Goal: Information Seeking & Learning: Learn about a topic

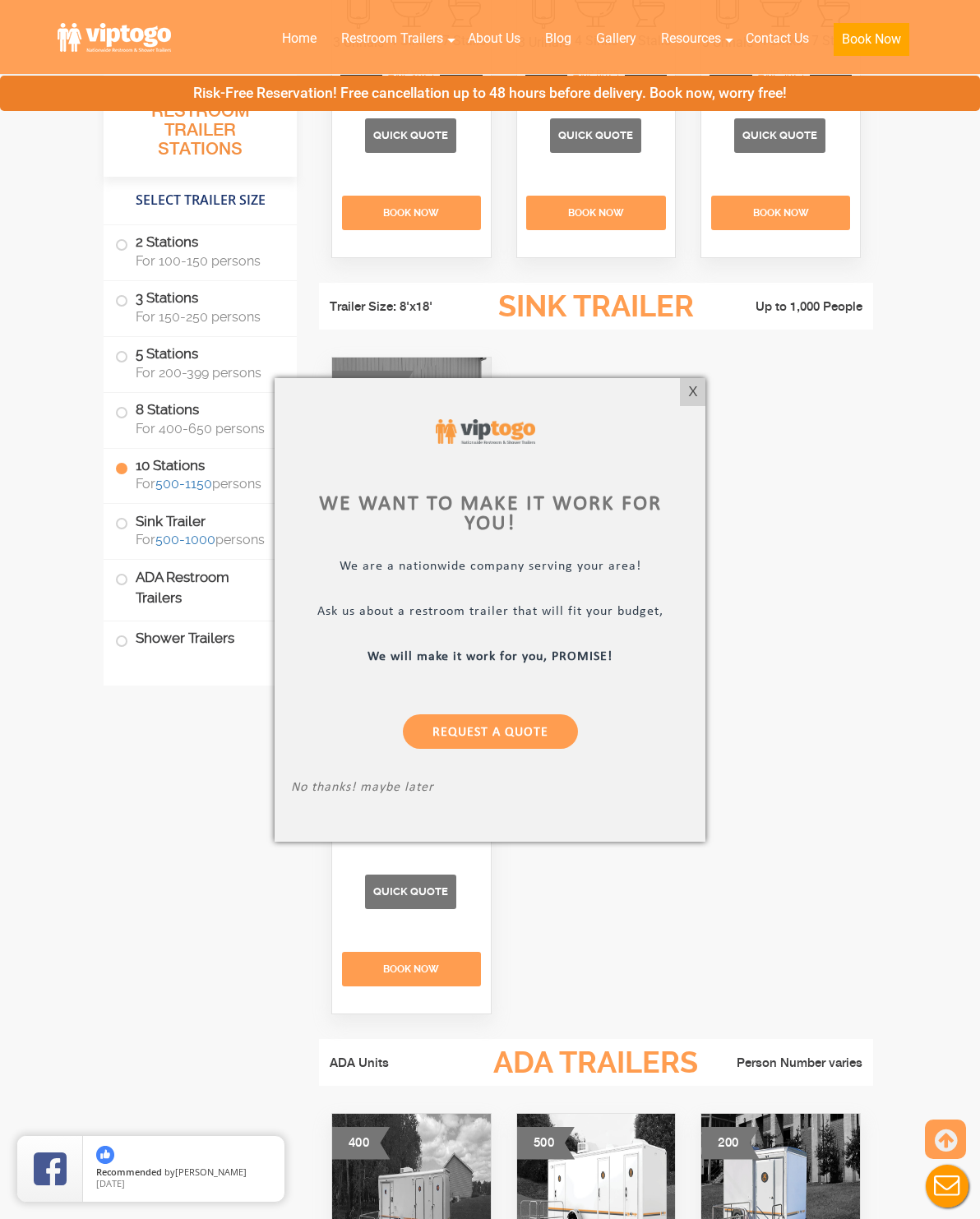
scroll to position [4771, 0]
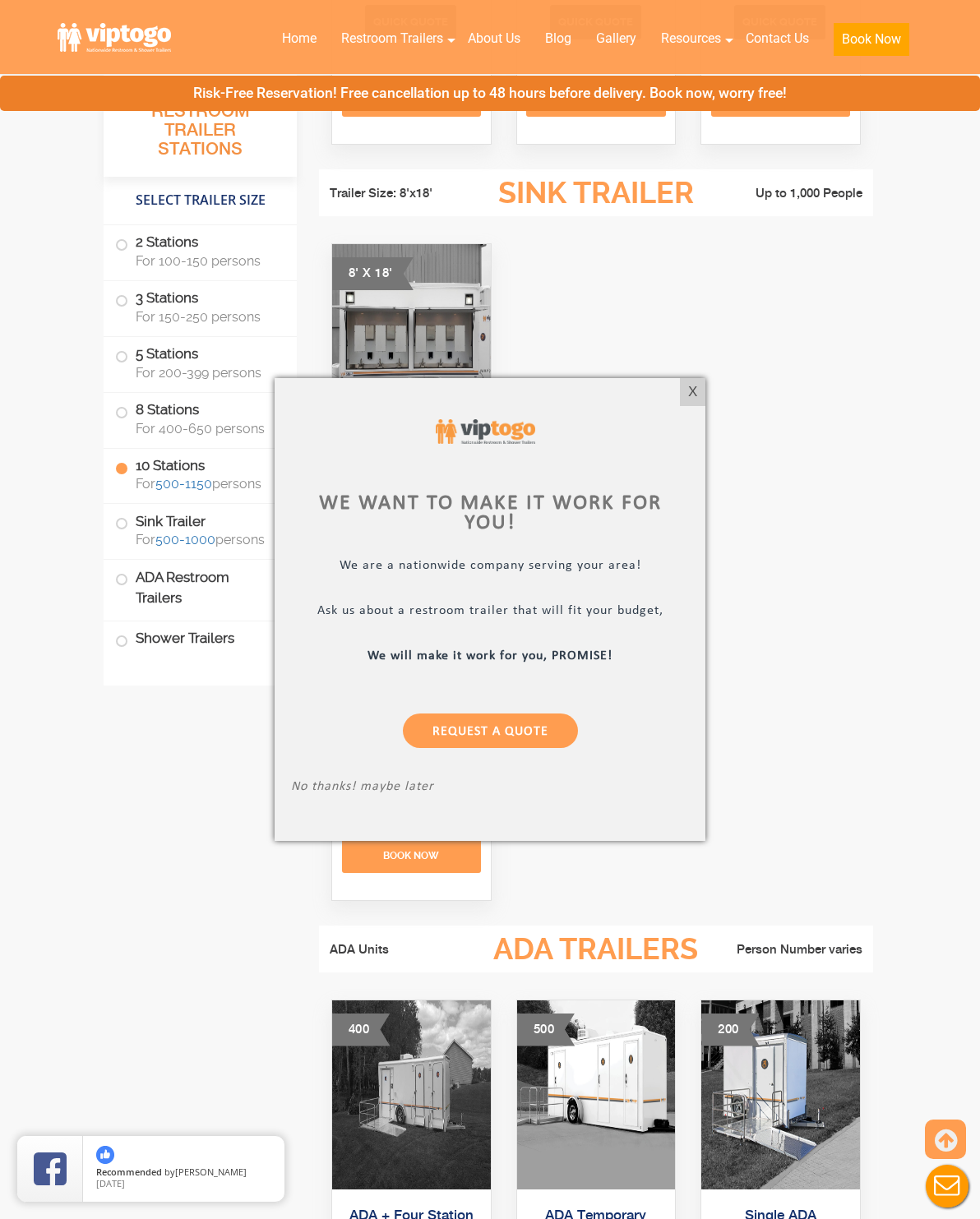
click at [689, 406] on div "X" at bounding box center [693, 392] width 26 height 28
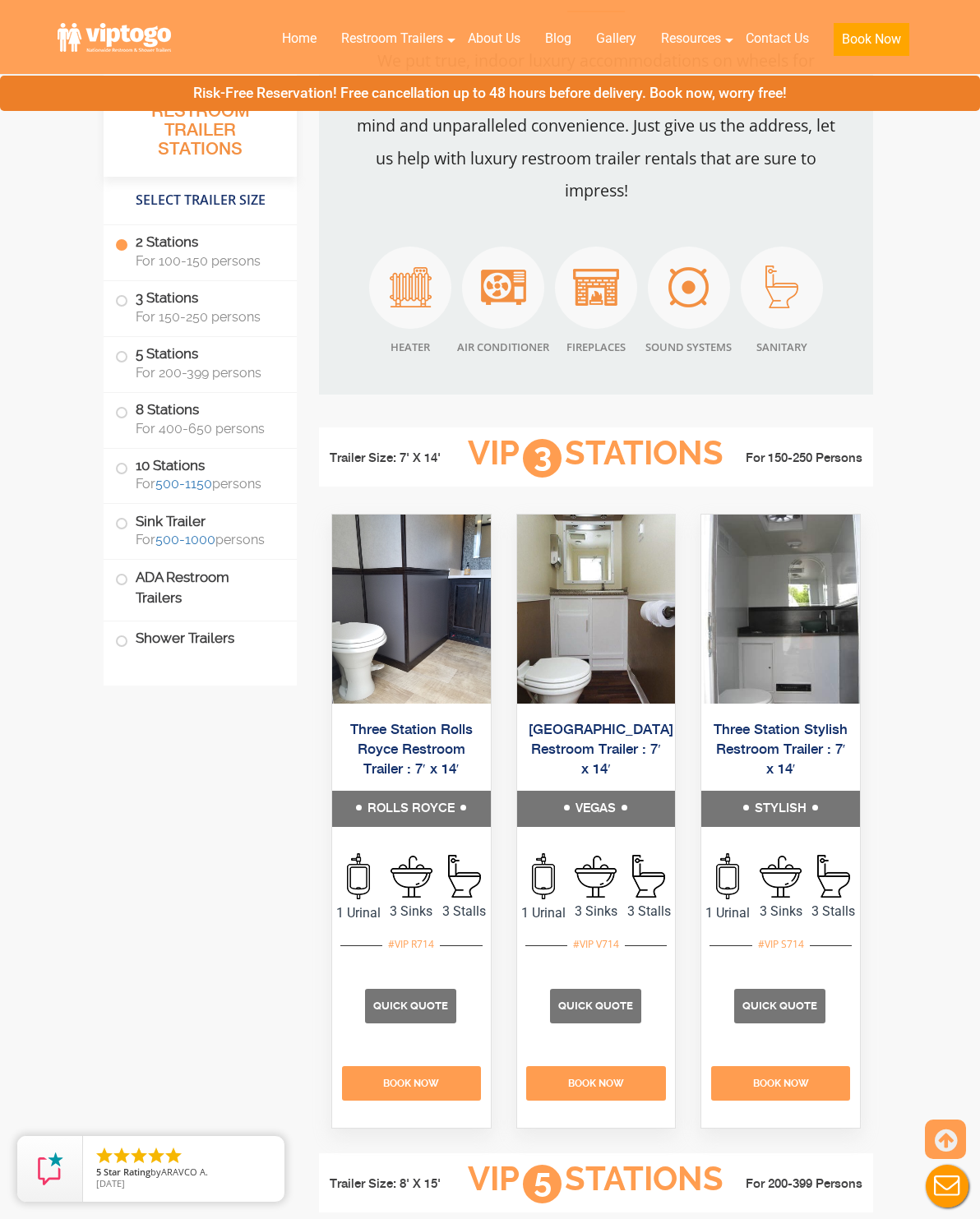
scroll to position [1561, 0]
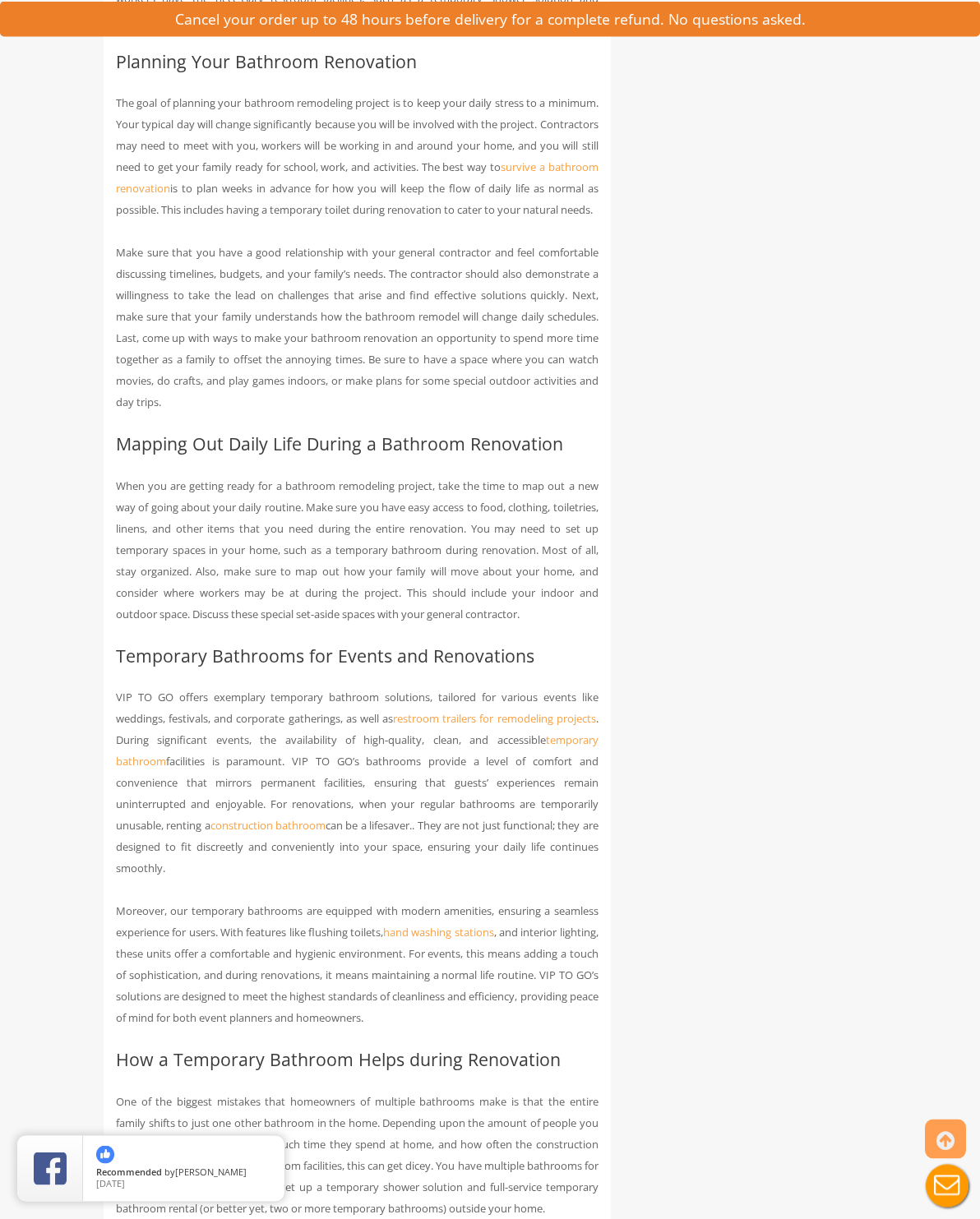
scroll to position [1102, 0]
click at [537, 726] on link "restroom trailers for remodeling projects" at bounding box center [495, 718] width 204 height 15
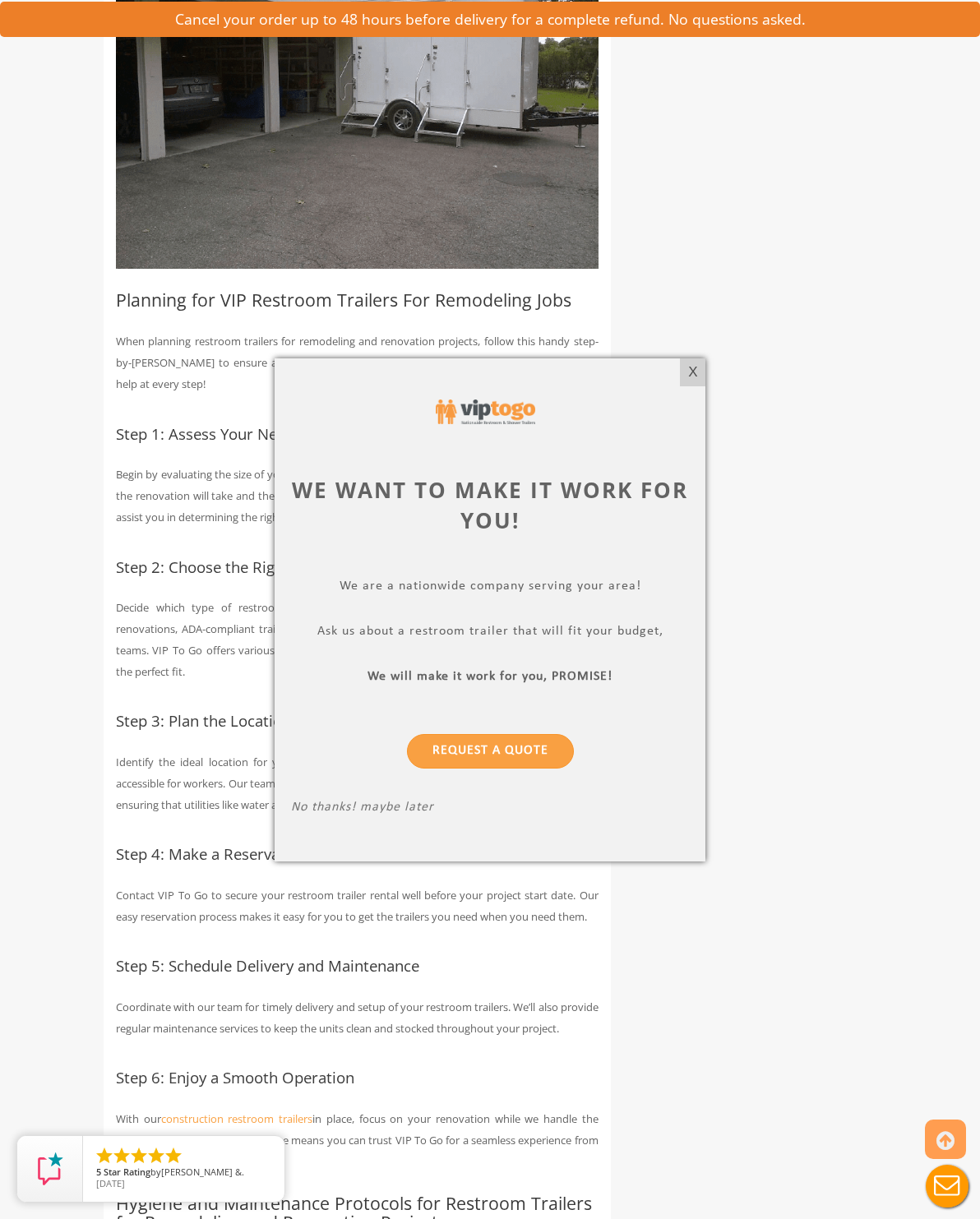
scroll to position [3213, 0]
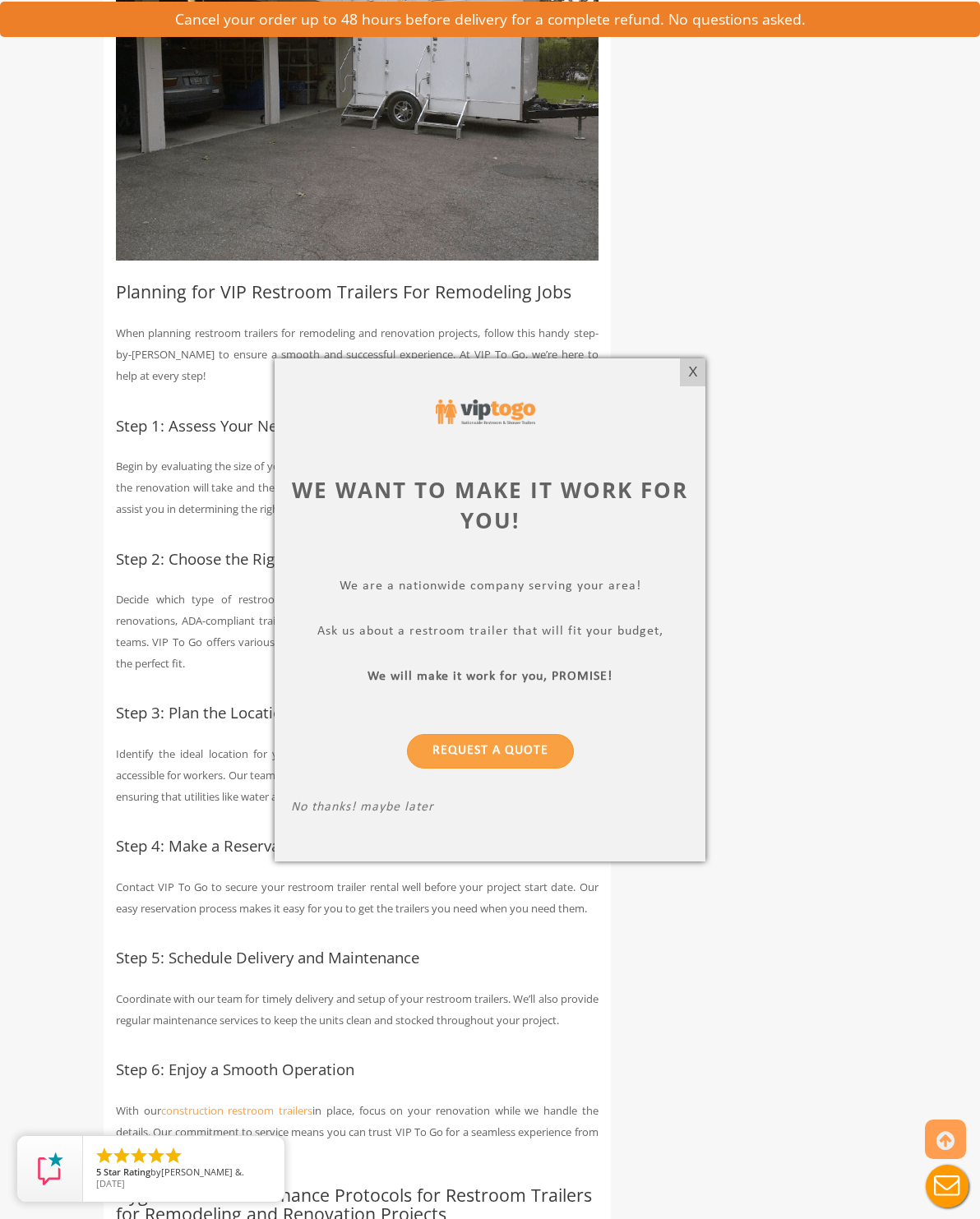
click at [701, 386] on div "X" at bounding box center [693, 372] width 26 height 28
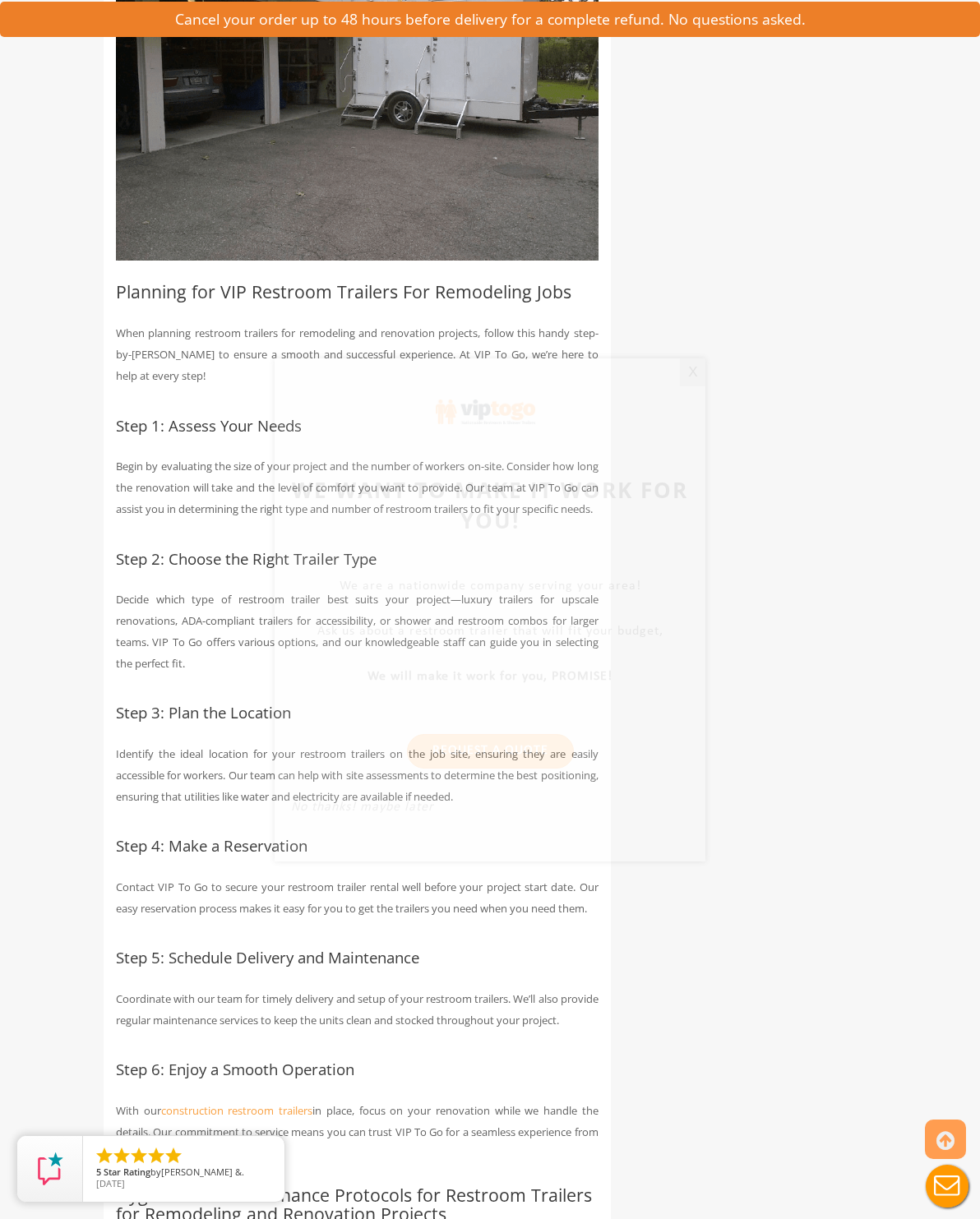
click at [697, 400] on div "Restroom Trailers for Remodeling and Renovation Projects One essential aspect o…" at bounding box center [489, 664] width 797 height 7090
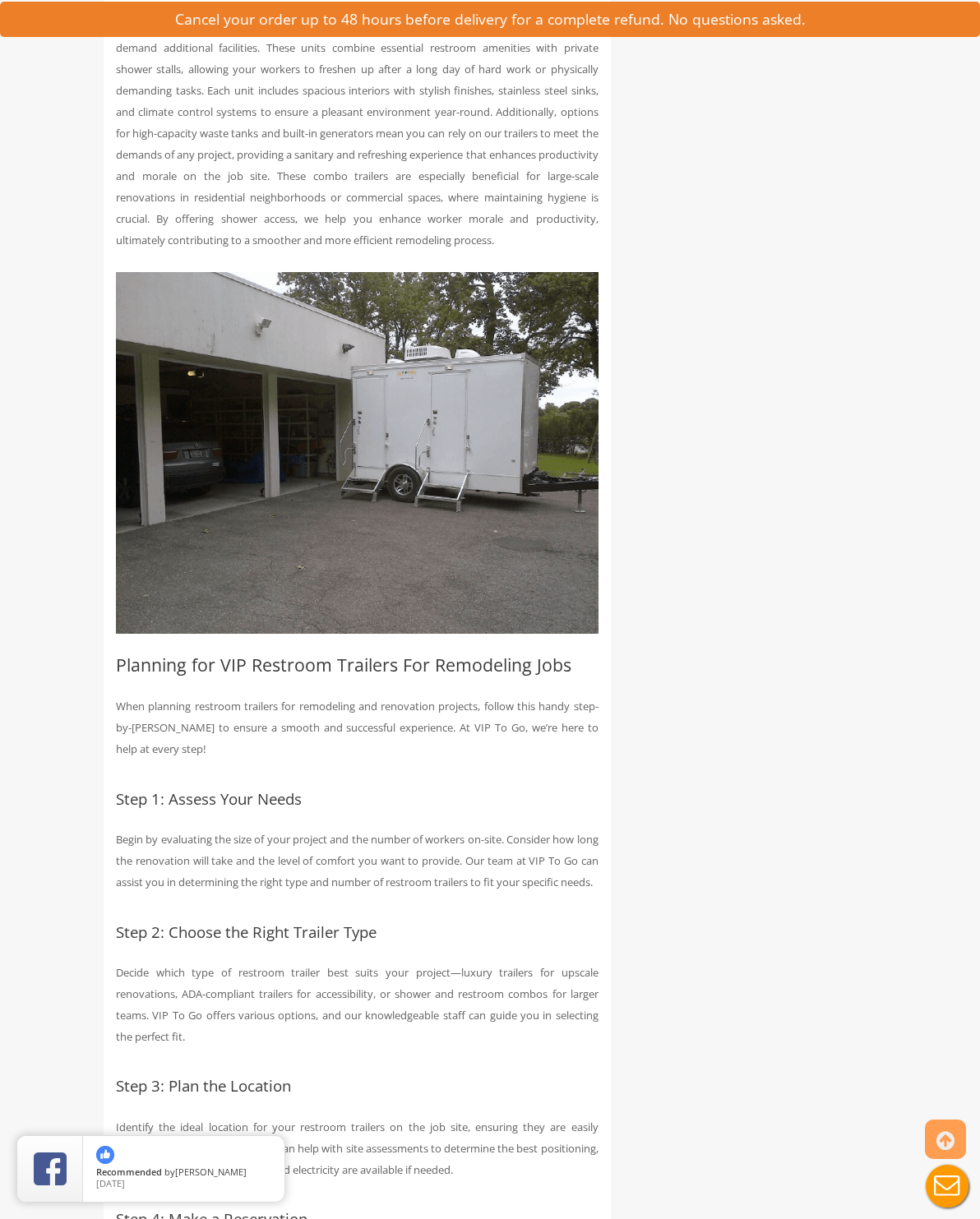
scroll to position [2795, 0]
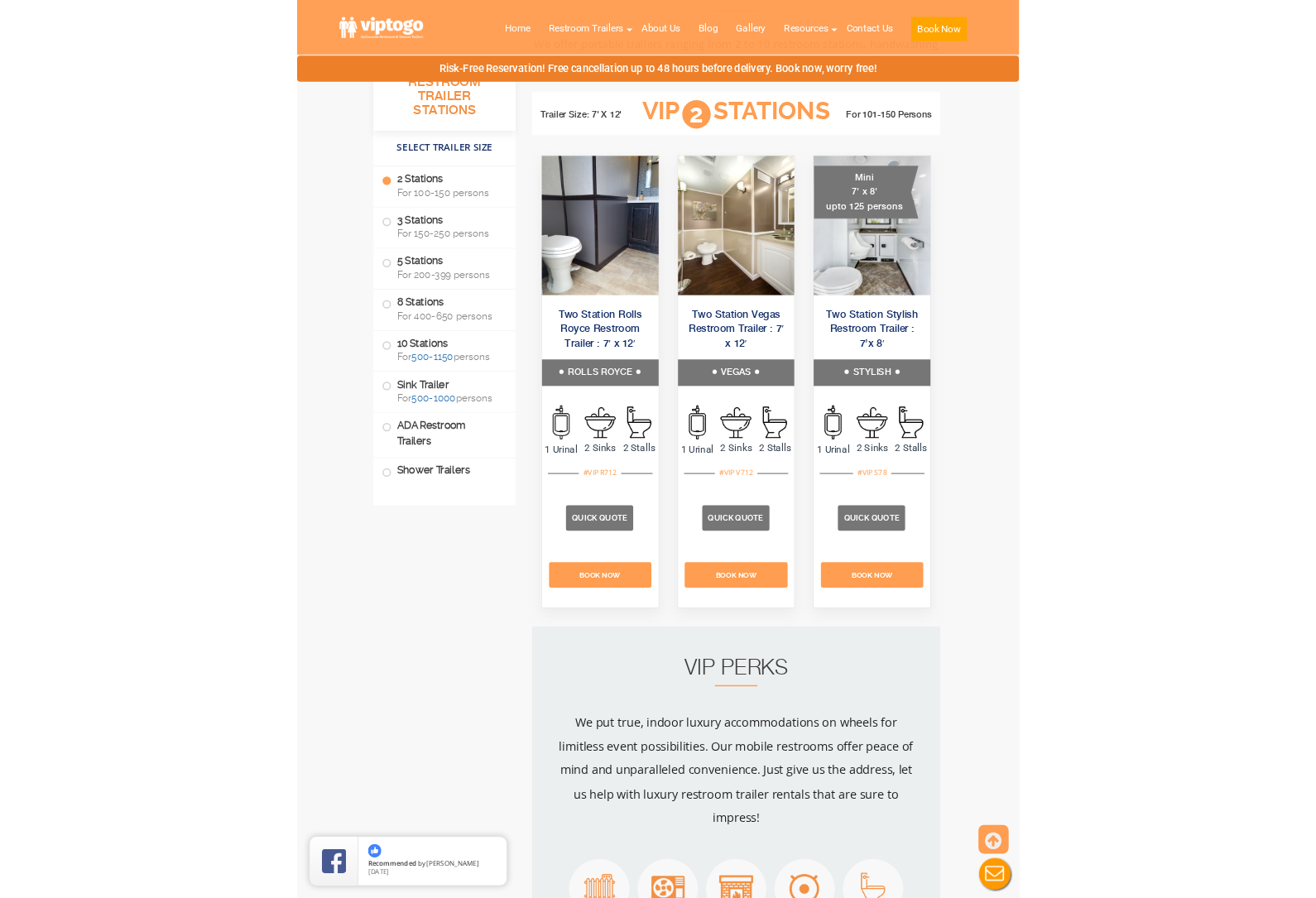
scroll to position [874, 0]
